Goal: Information Seeking & Learning: Learn about a topic

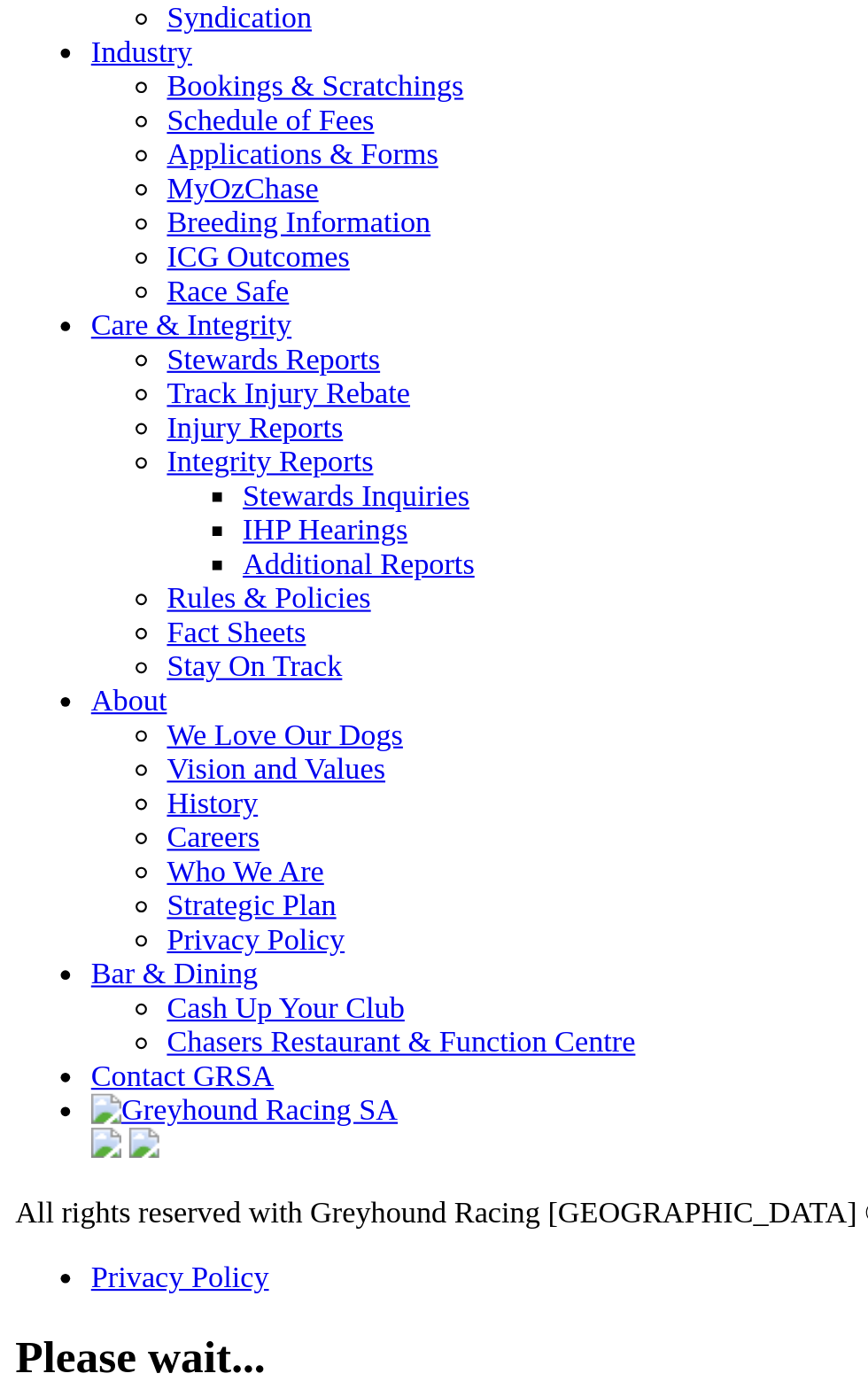
scroll to position [6067, 0]
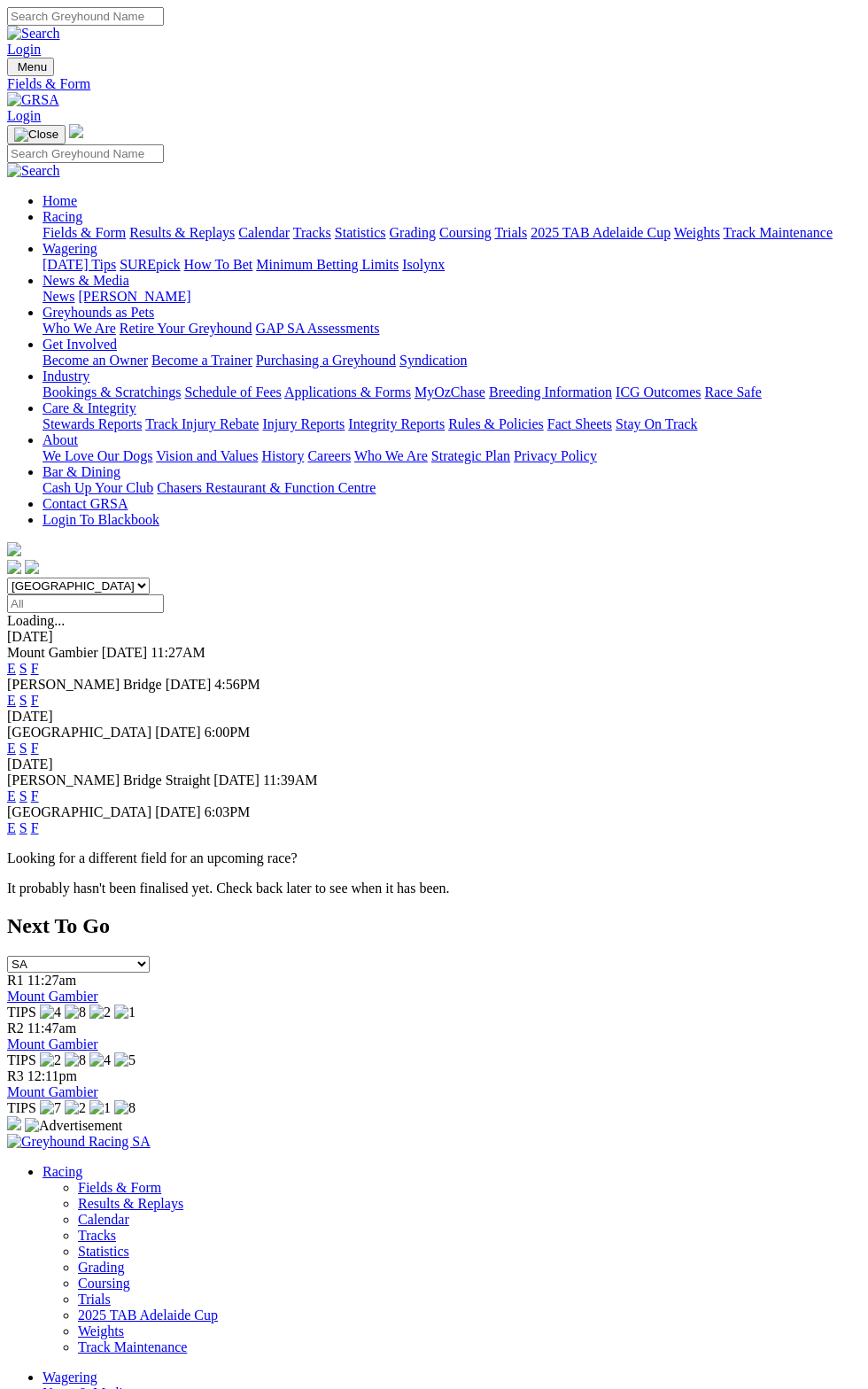
click at [810, 645] on div "Mount Gambier 24 Aug 25 11:27AM E S F" at bounding box center [434, 661] width 854 height 32
click at [39, 661] on link "F" at bounding box center [35, 668] width 8 height 15
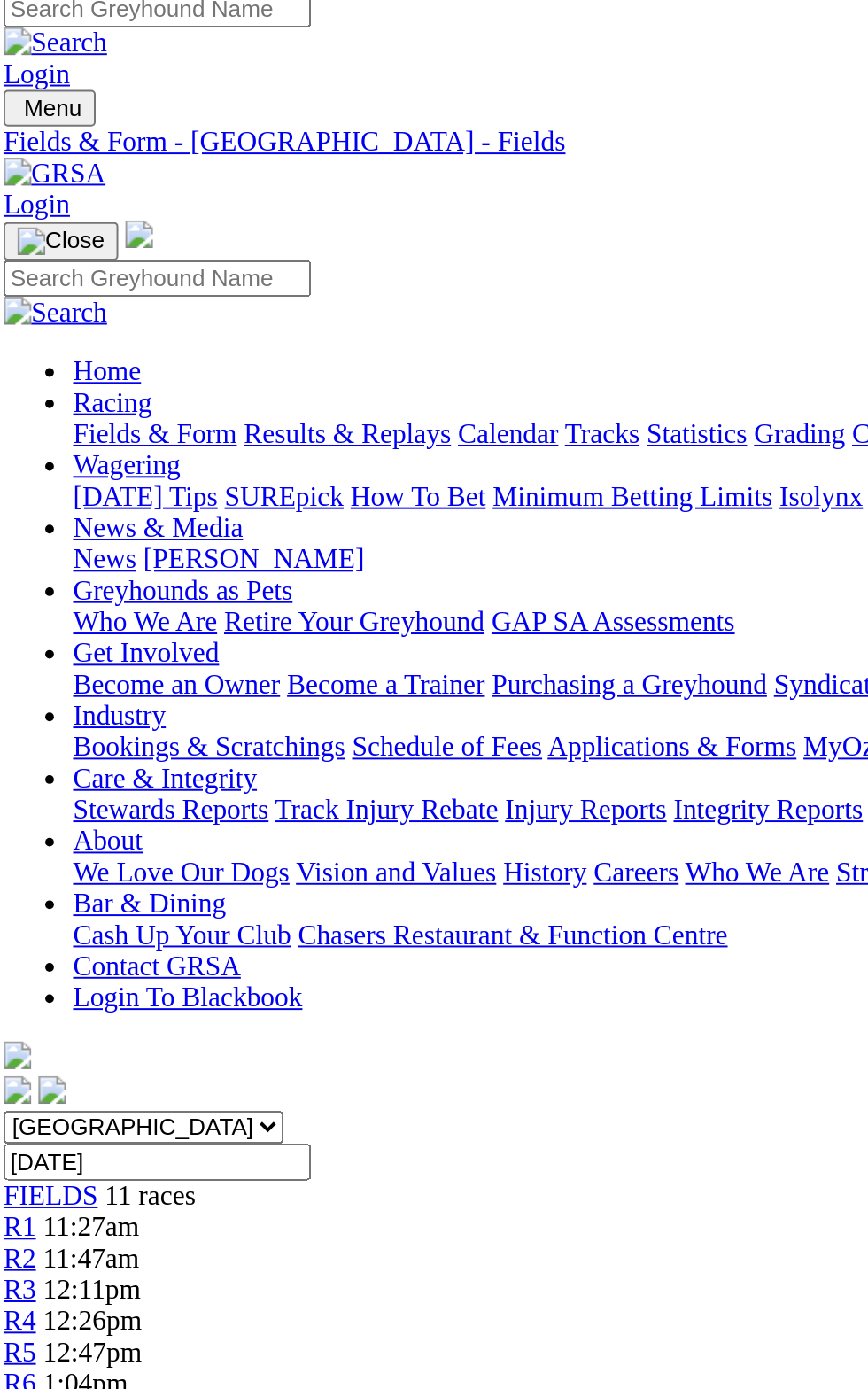
click at [267, 924] on div "R1 11:27am FEDERAL HOTEL MAIDEN STAKE PR1 Division1 Grade: M • Distance: 305m •…" at bounding box center [434, 1055] width 854 height 262
click at [291, 1108] on td "[PERSON_NAME]" at bounding box center [372, 1117] width 162 height 17
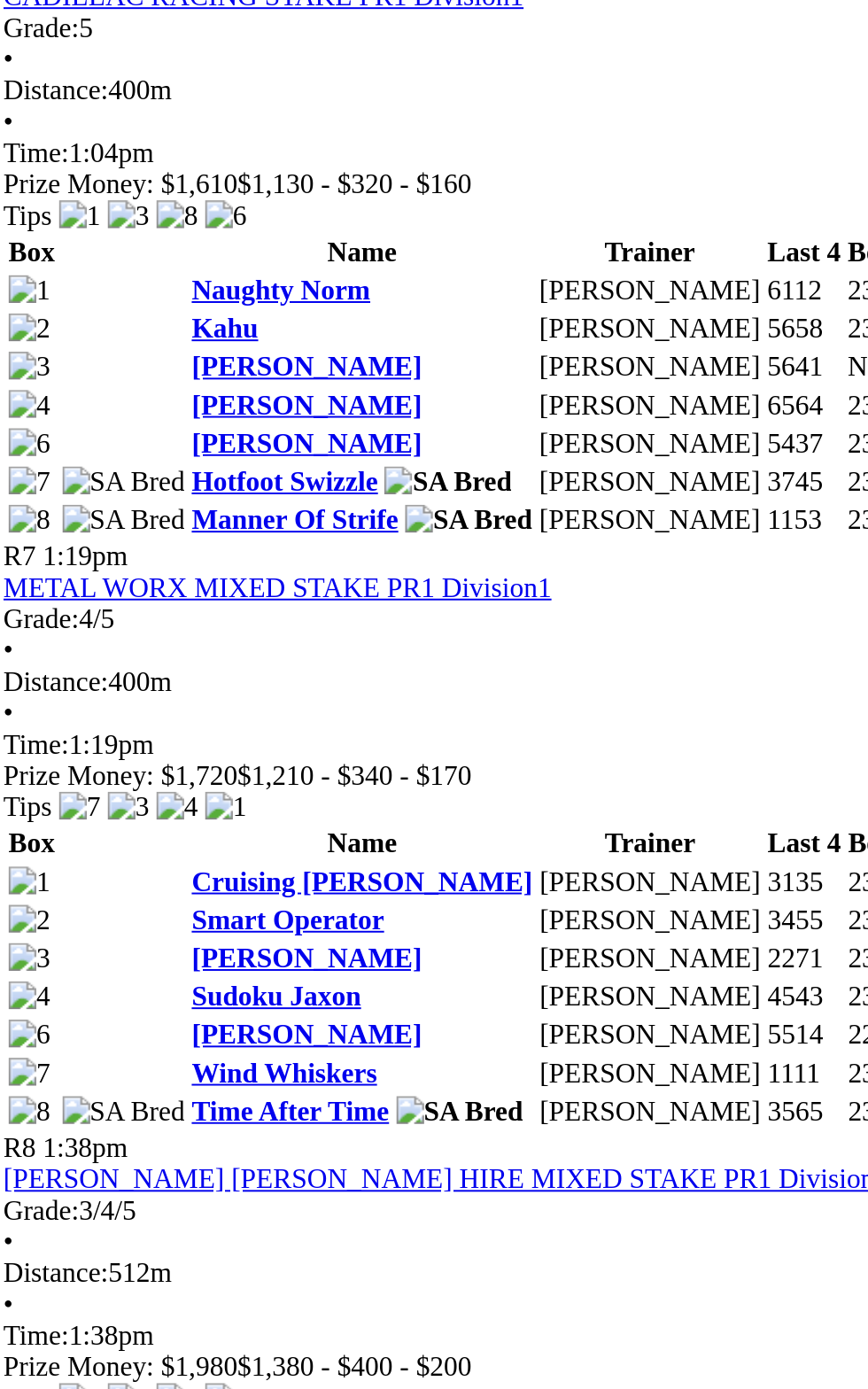
scroll to position [2500, 0]
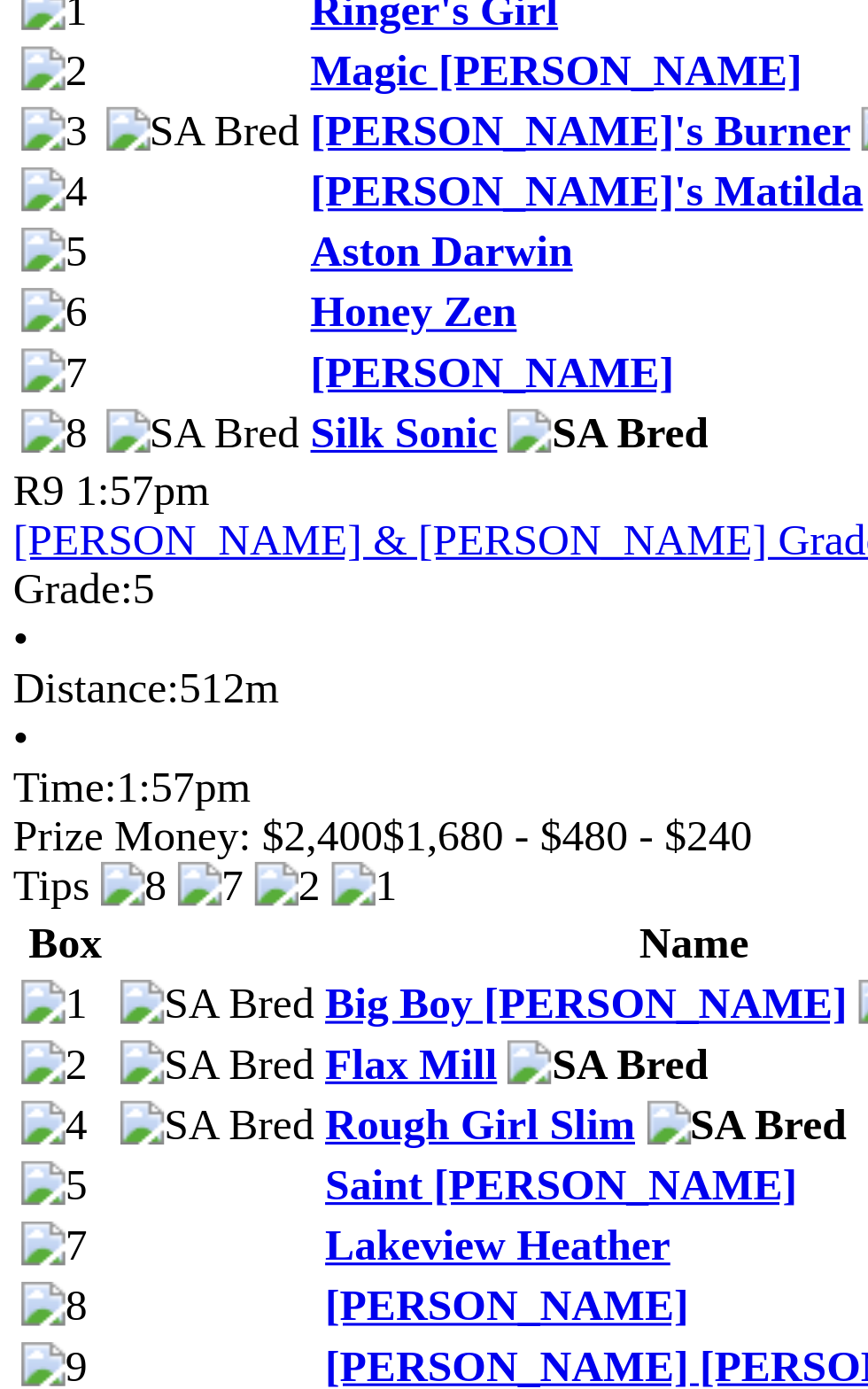
scroll to position [2583, 0]
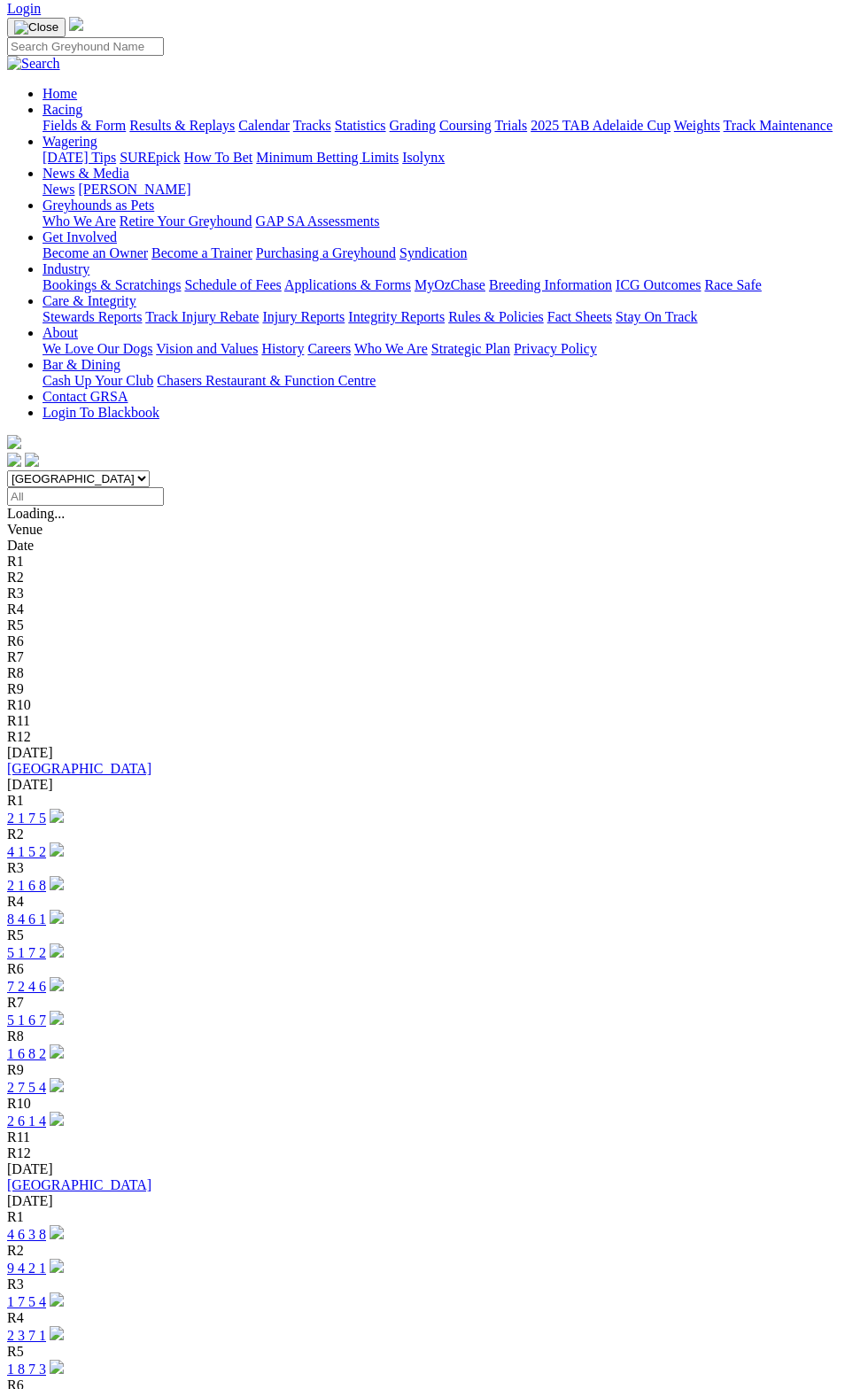
scroll to position [108, 0]
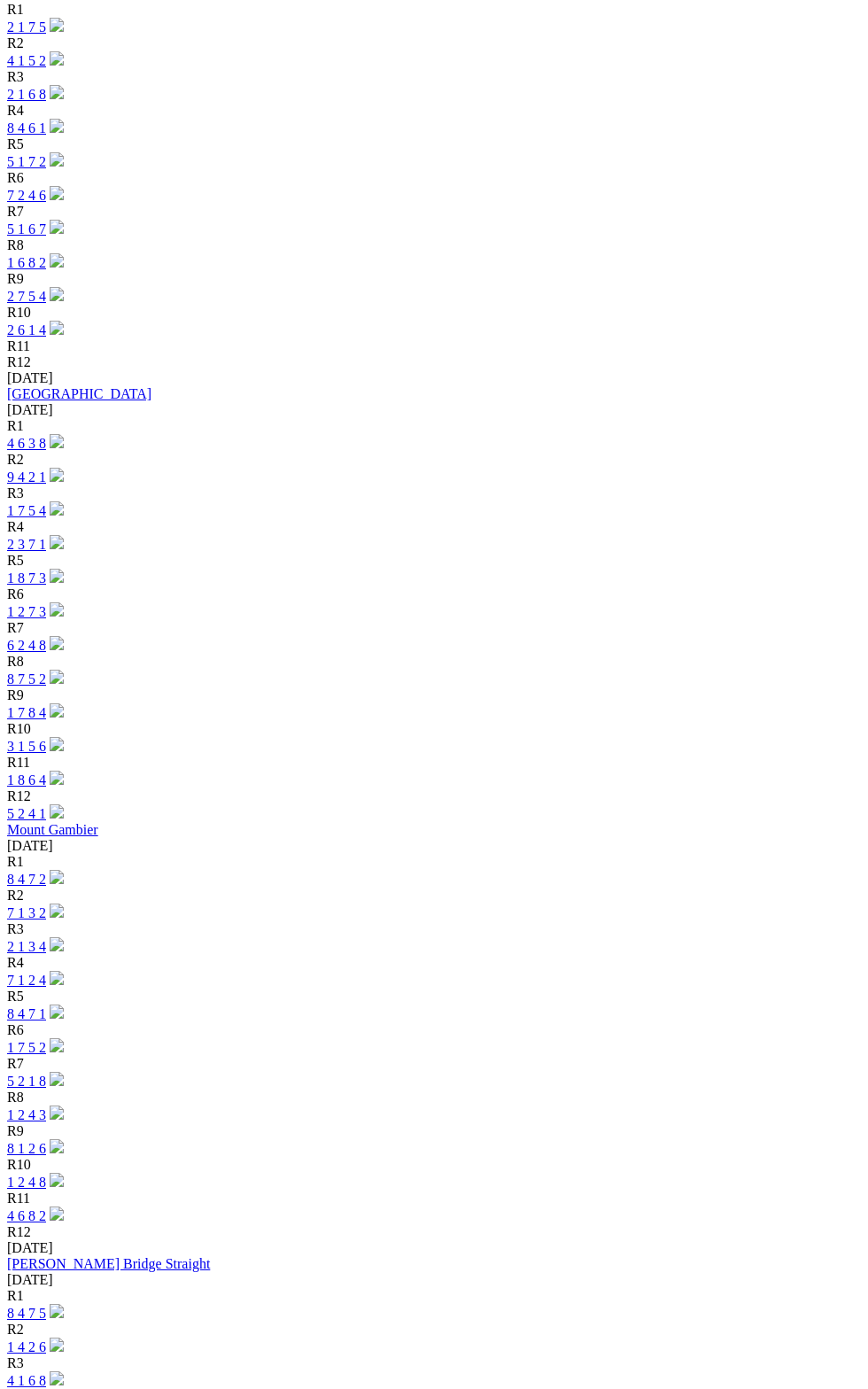
scroll to position [904, 0]
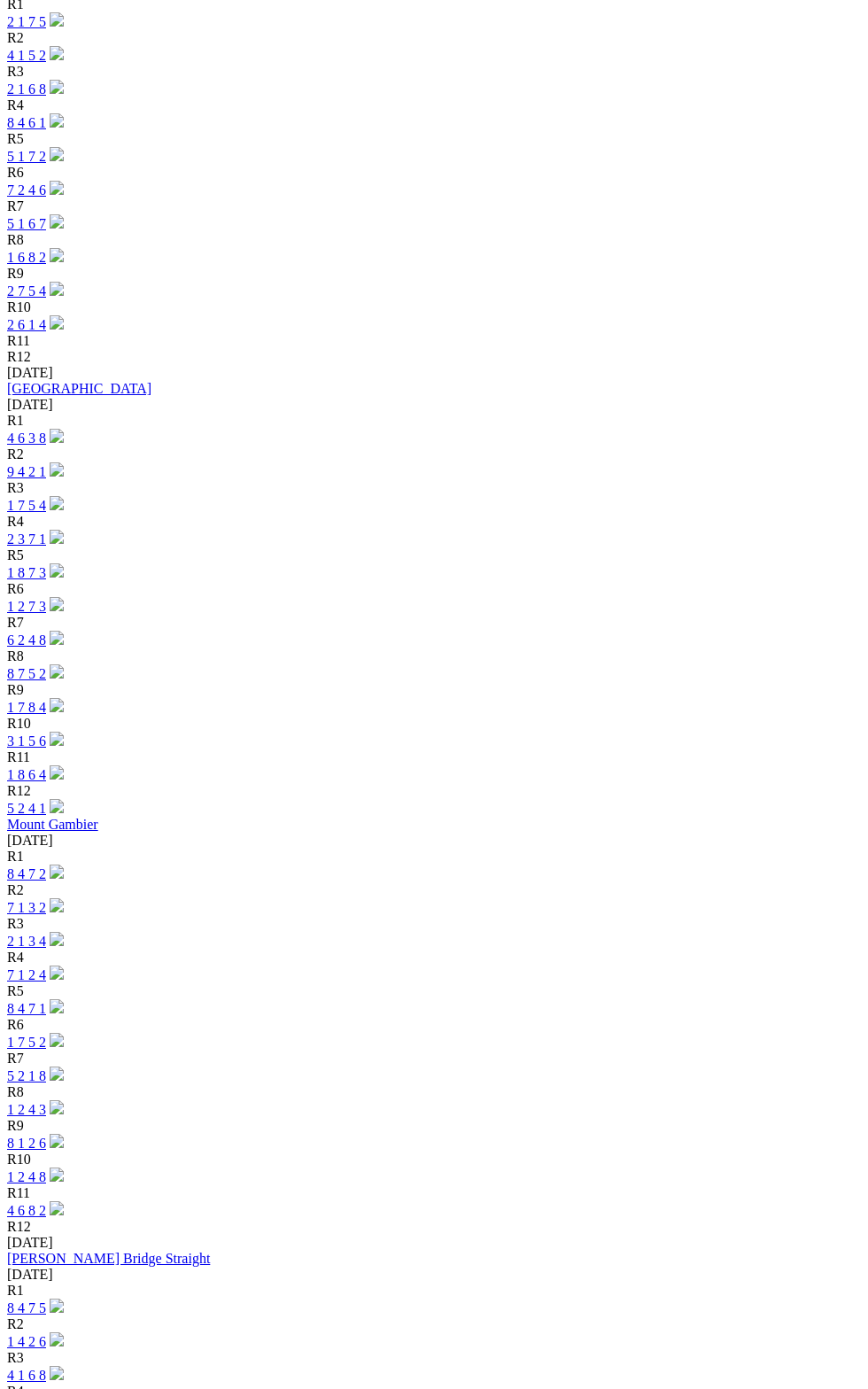
click at [861, 648] on div "R8 8 7 5 2" at bounding box center [434, 665] width 854 height 34
click at [117, 381] on div "Angle Park 21 Aug 25" at bounding box center [434, 396] width 854 height 32
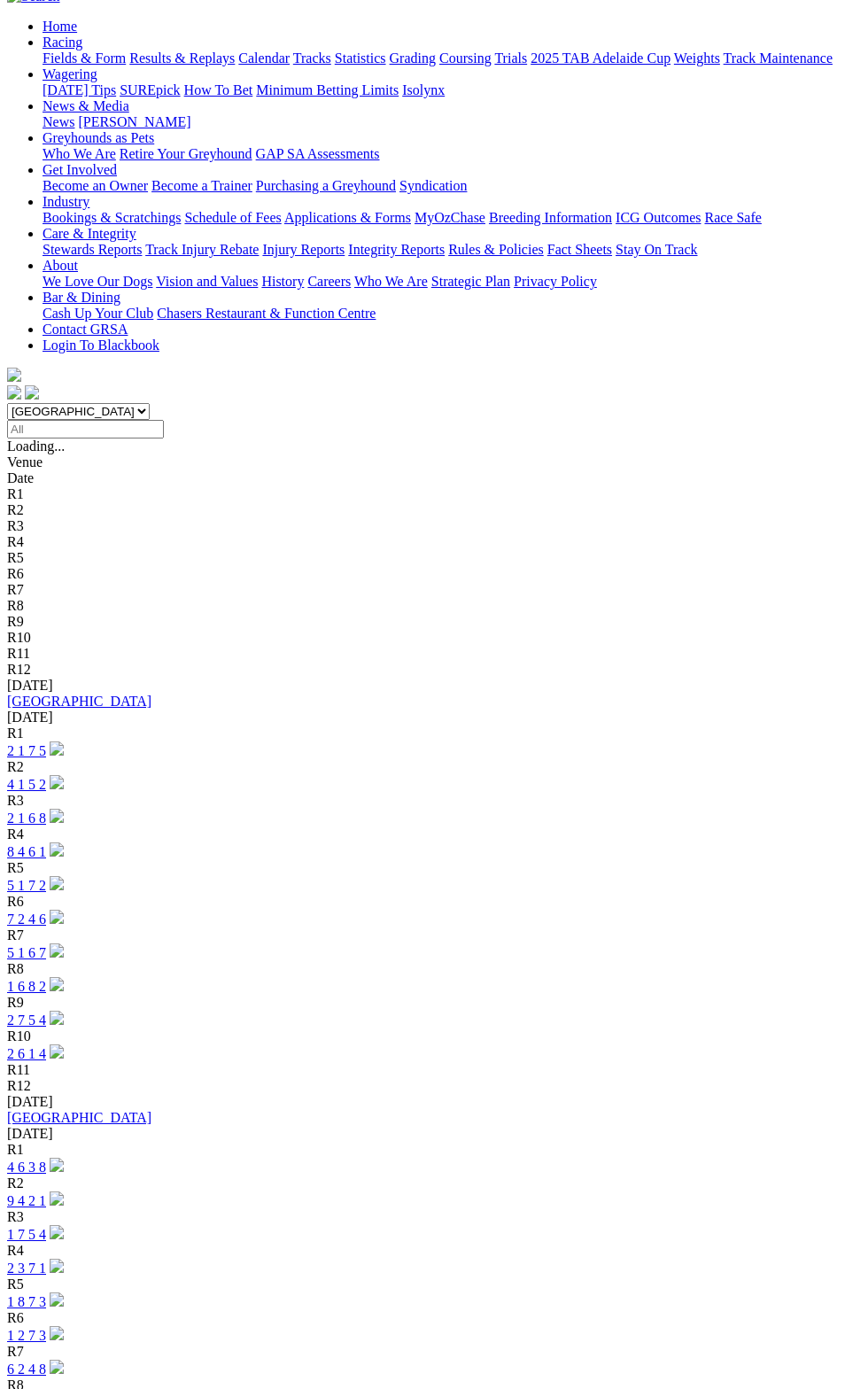
scroll to position [0, 0]
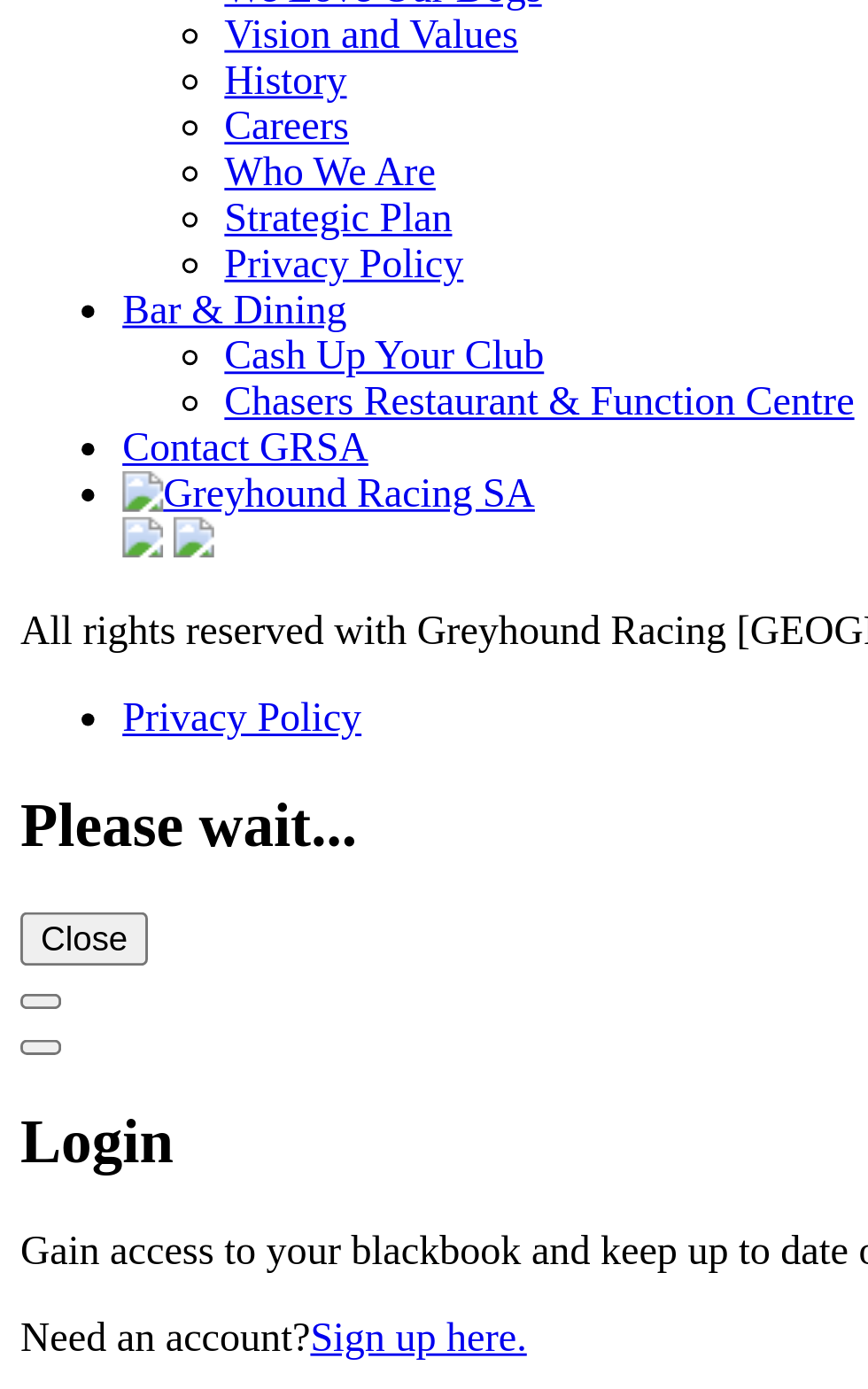
scroll to position [5994, 0]
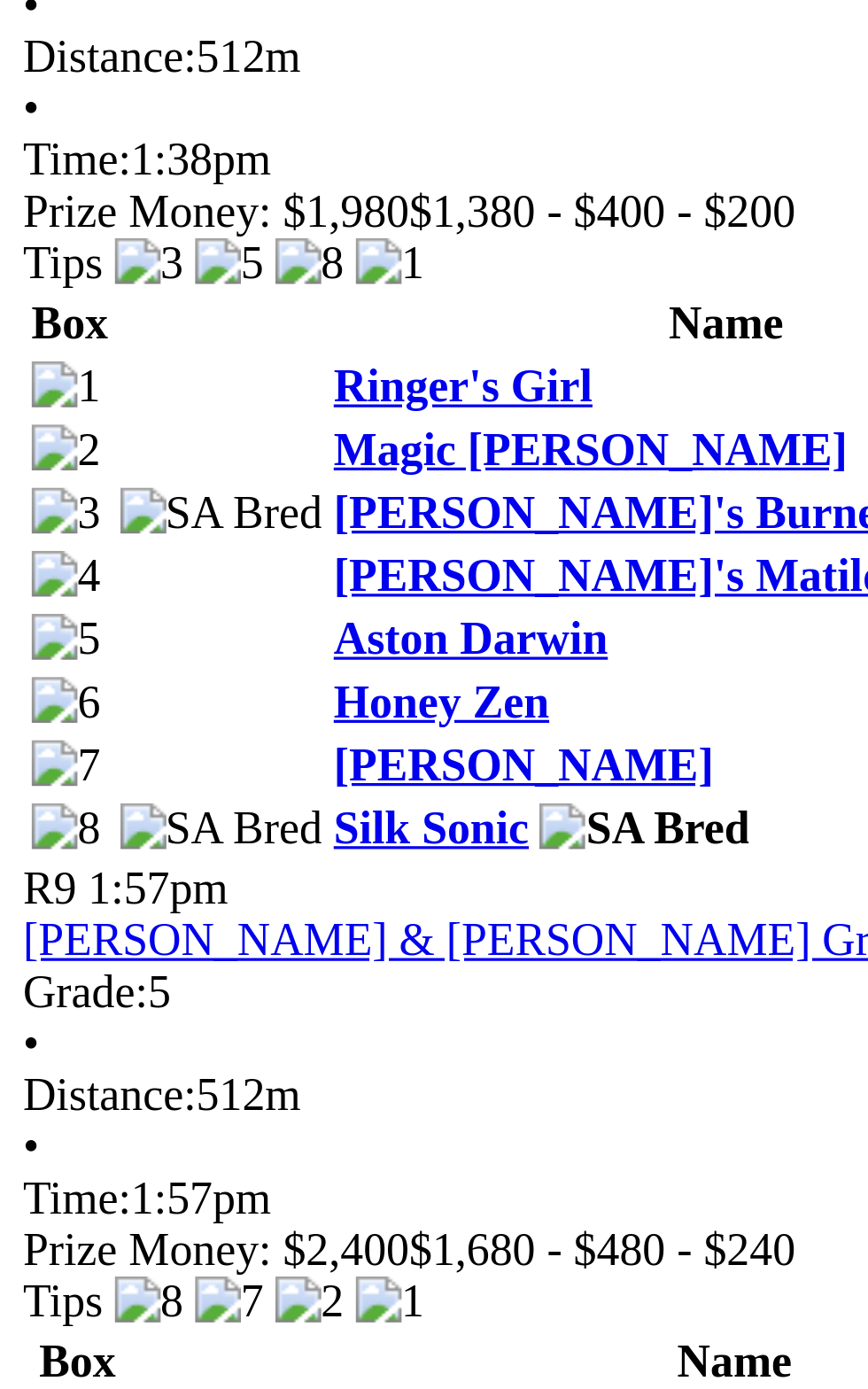
scroll to position [2564, 0]
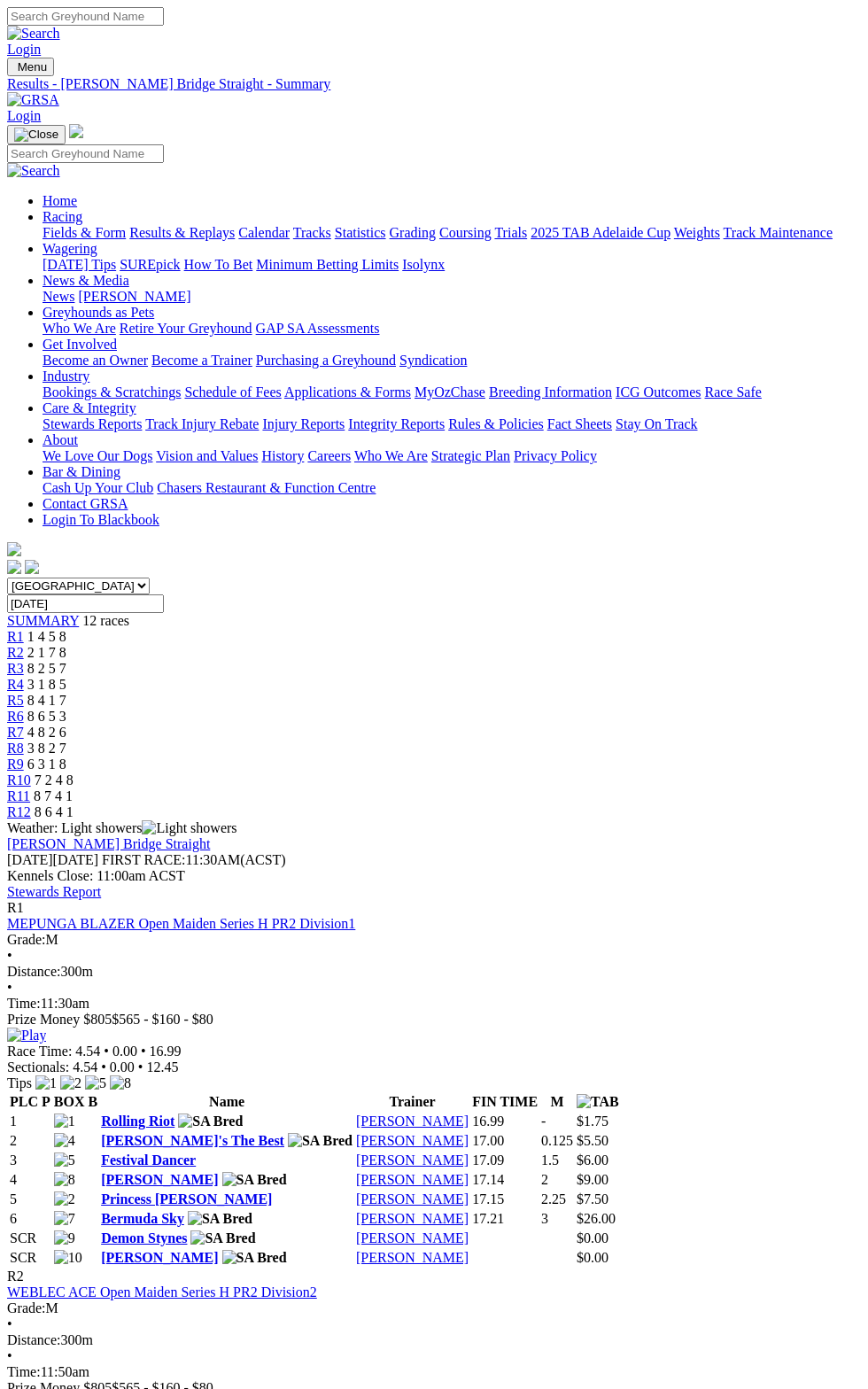
scroll to position [49, 0]
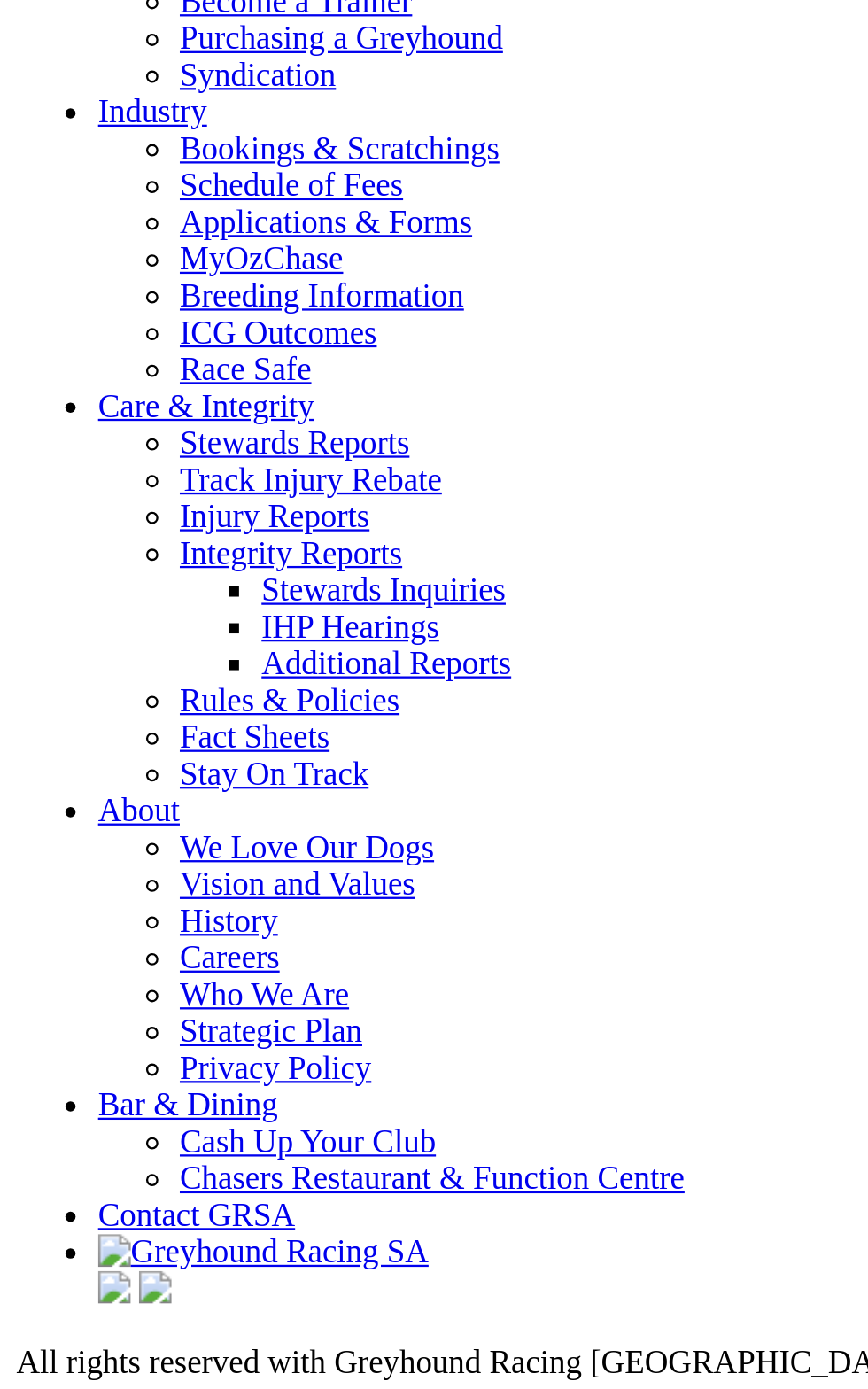
scroll to position [6153, 0]
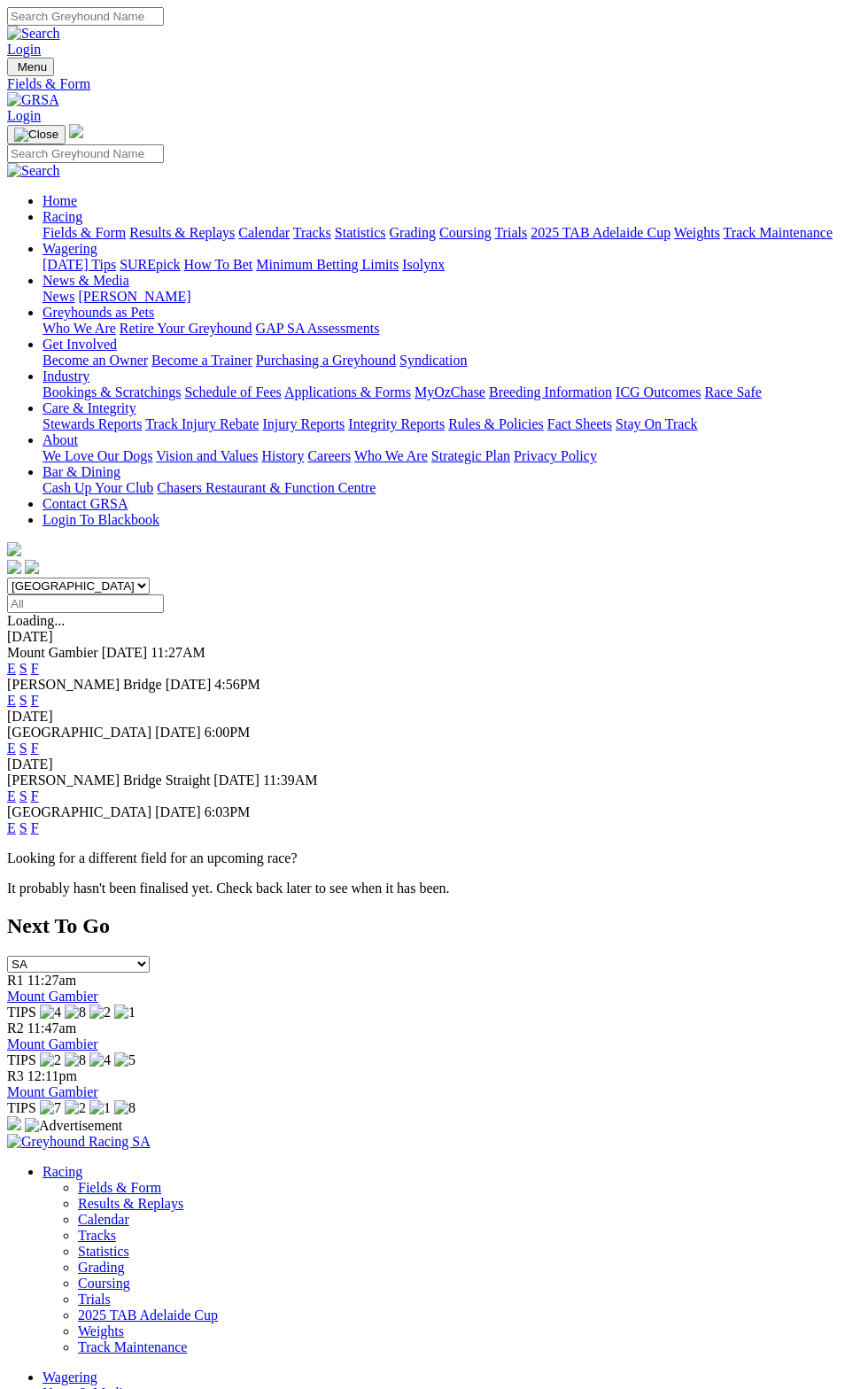
click at [836, 661] on div "E S F" at bounding box center [434, 668] width 854 height 16
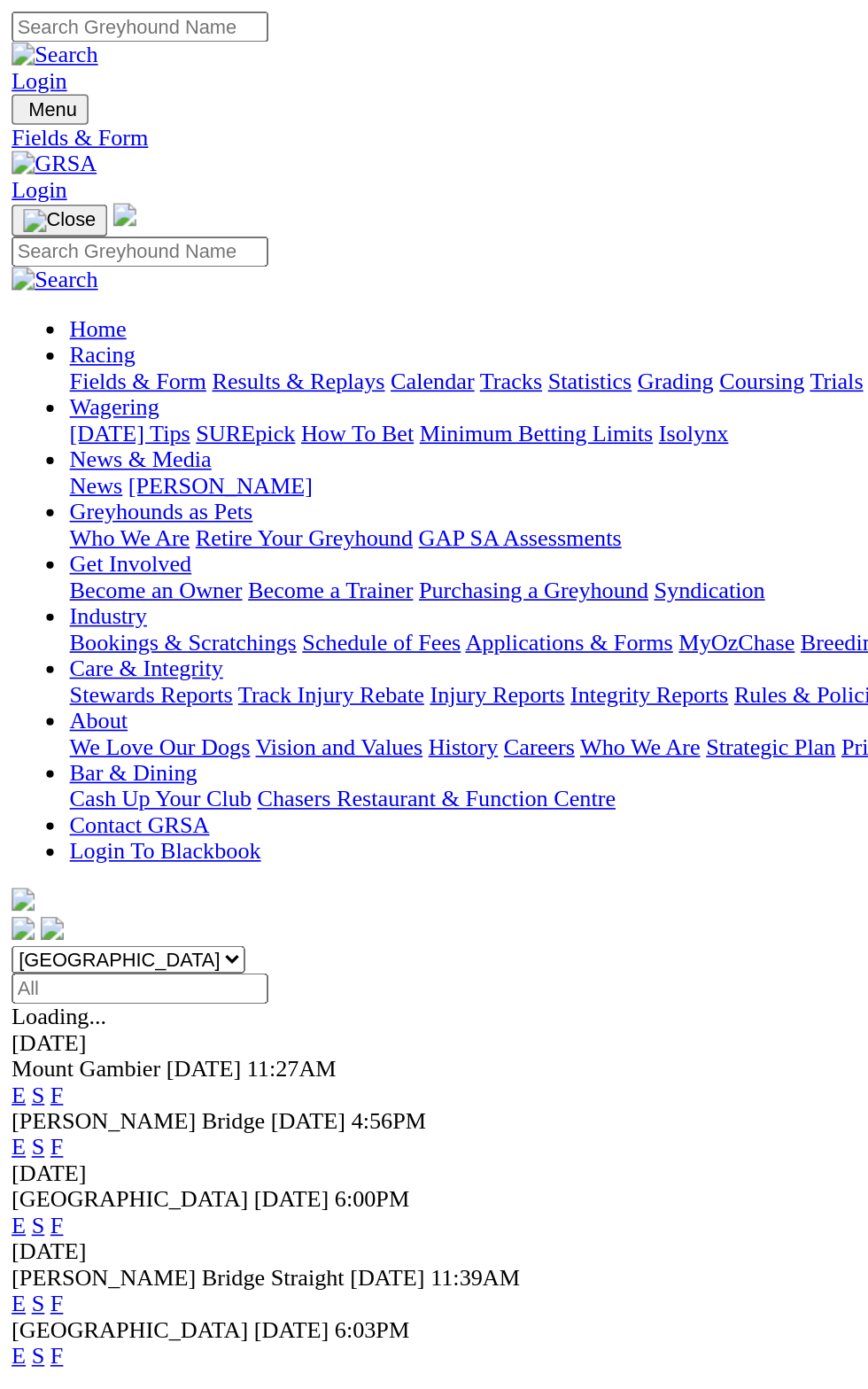
click at [57, 677] on span "[PERSON_NAME] Bridge" at bounding box center [84, 685] width 155 height 15
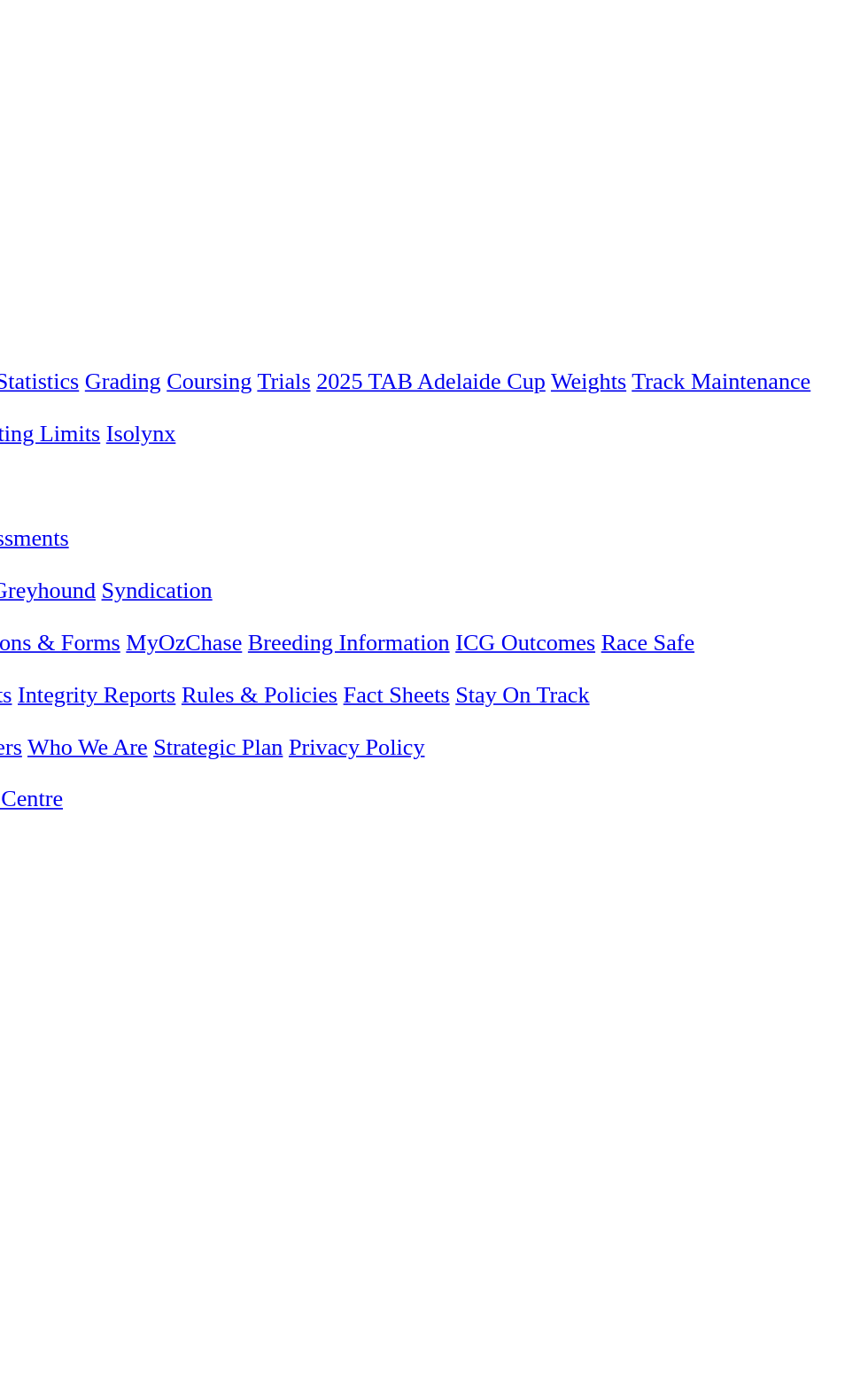
click at [39, 693] on link "F" at bounding box center [35, 700] width 8 height 15
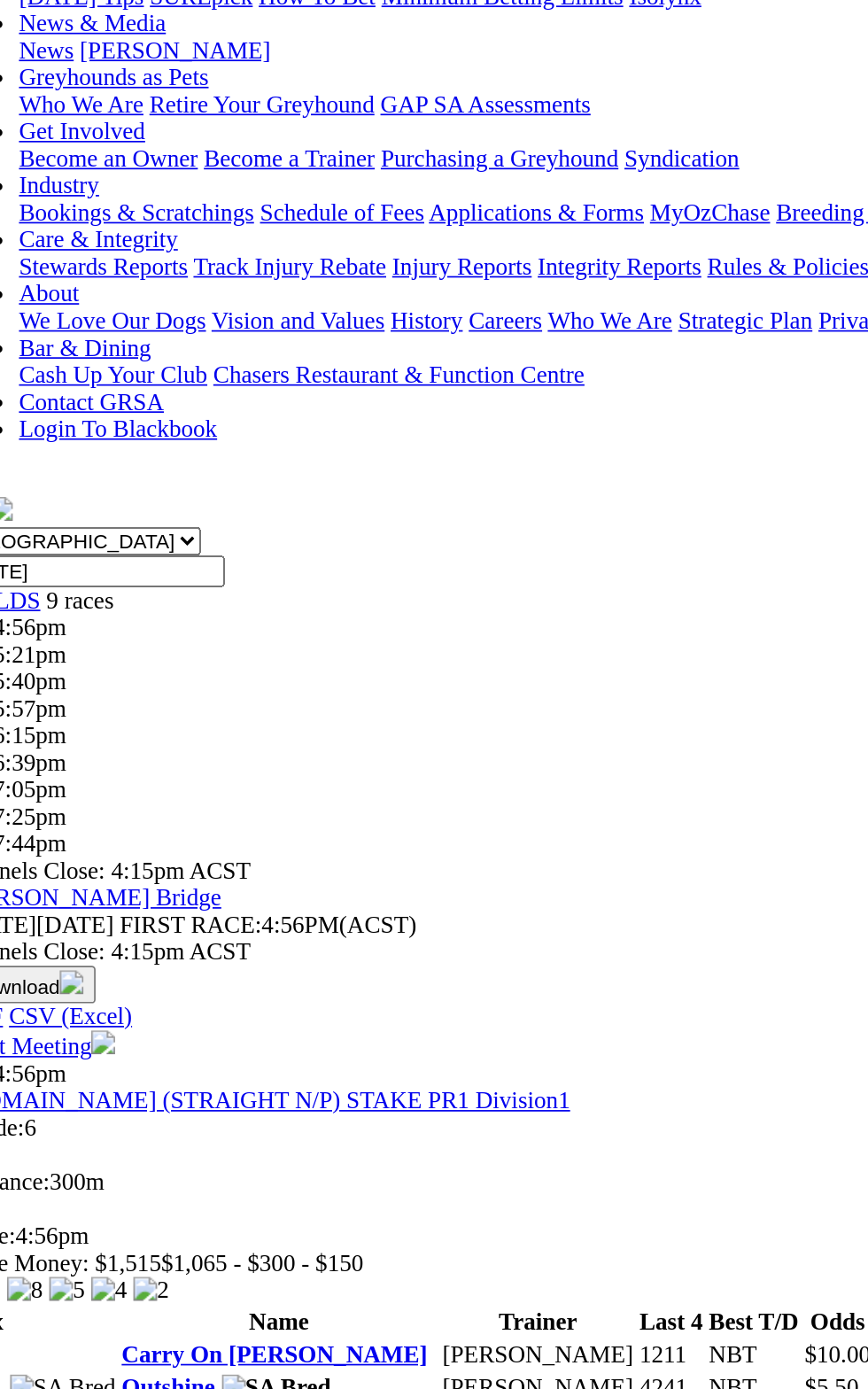
scroll to position [12, 0]
click at [179, 1328] on link "Finniss Gem" at bounding box center [141, 1336] width 76 height 15
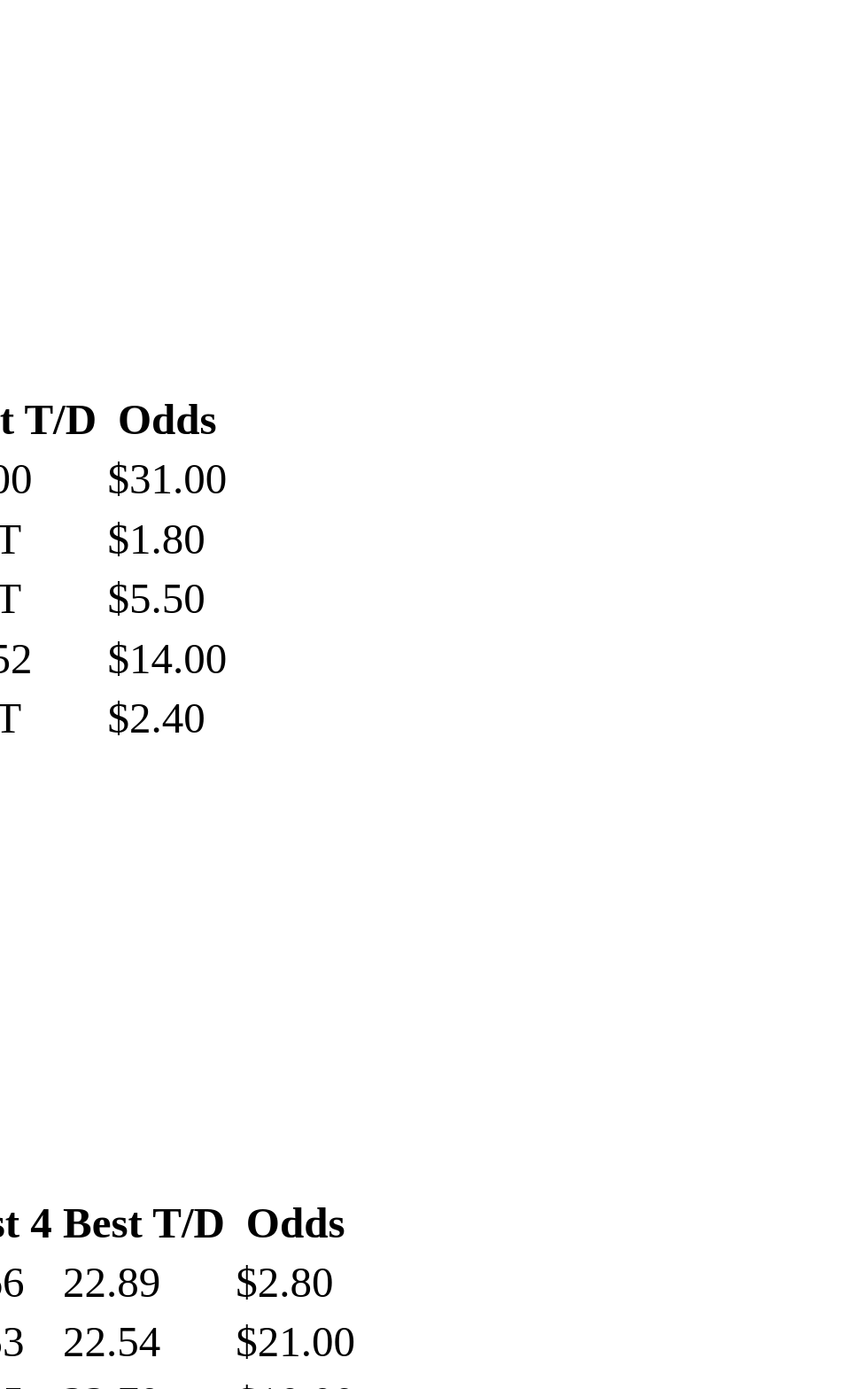
scroll to position [1432, 0]
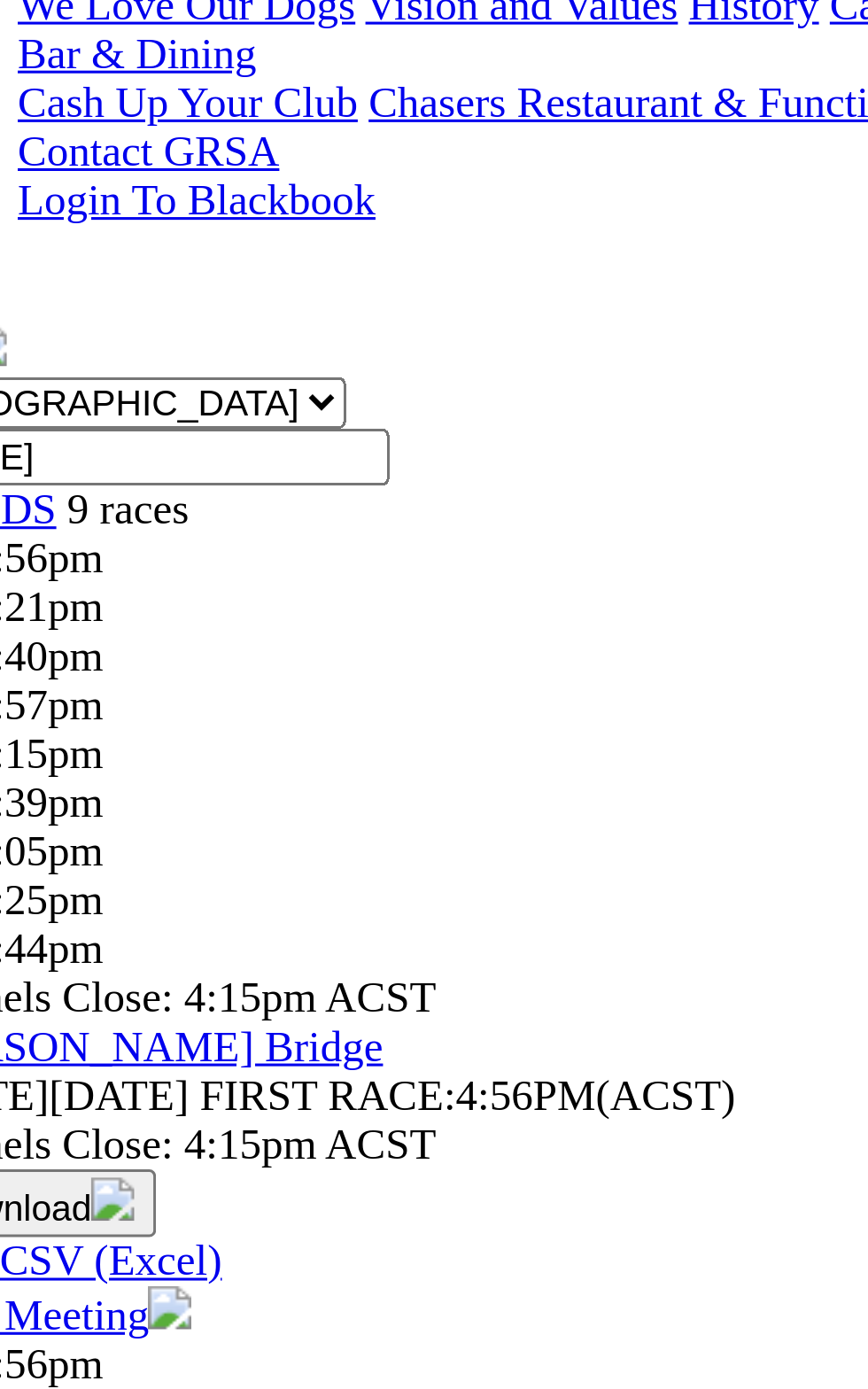
scroll to position [0, 0]
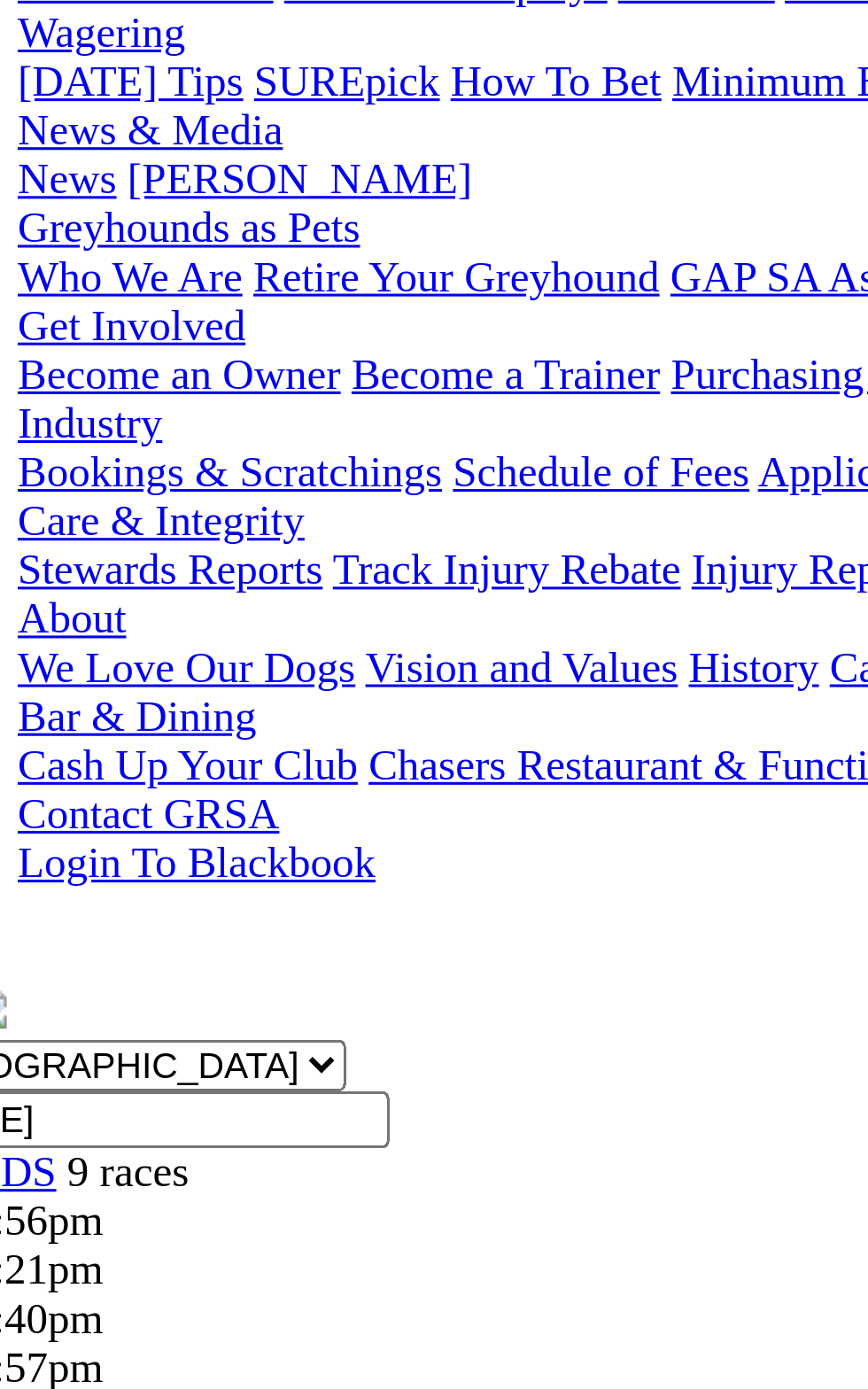
click at [448, 1057] on td "NBT" at bounding box center [475, 1066] width 55 height 17
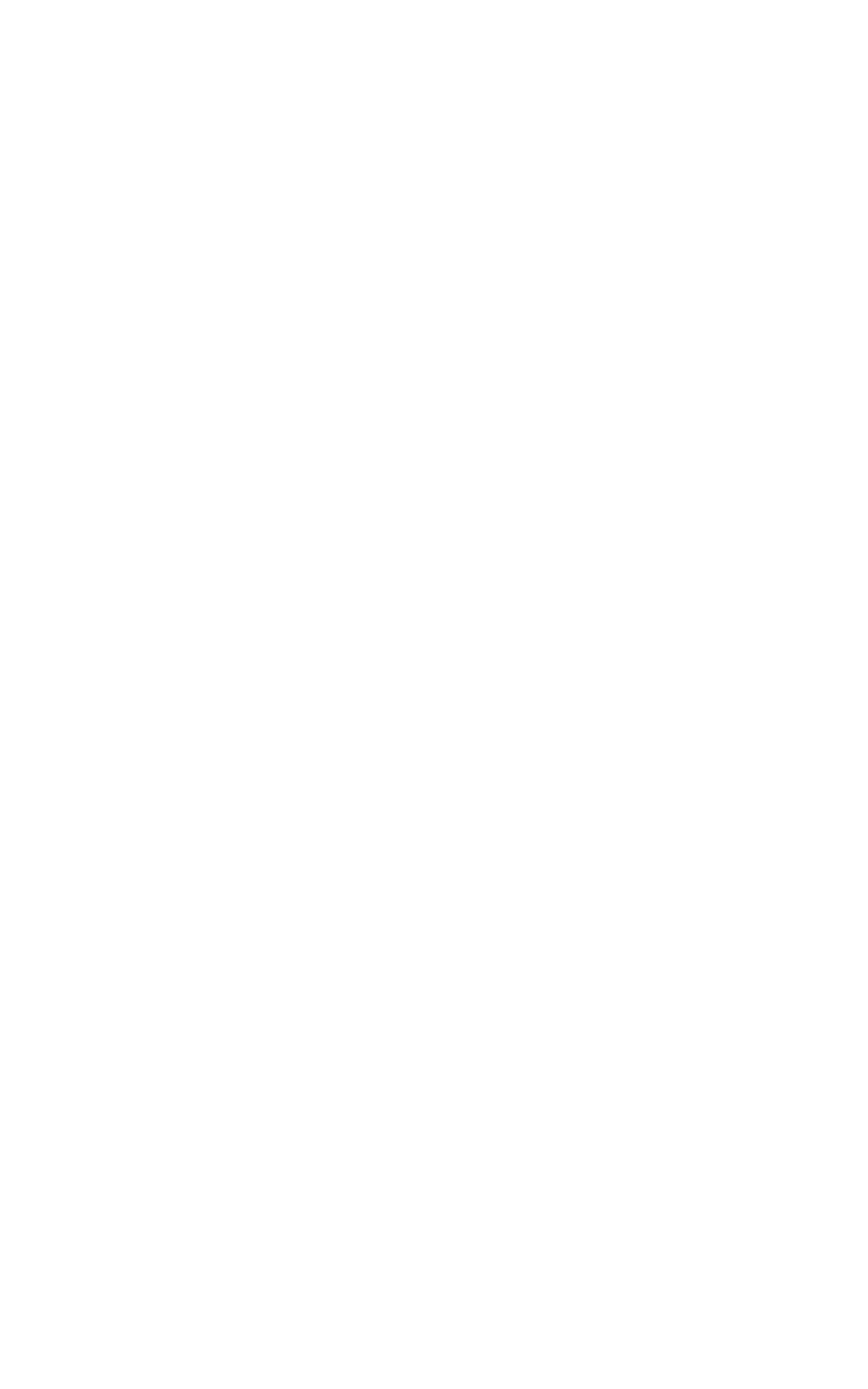
scroll to position [900, 0]
